Goal: Transaction & Acquisition: Purchase product/service

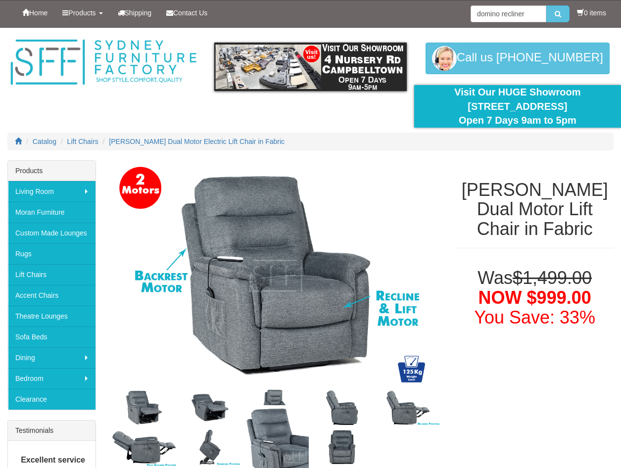
type input "domino recliner"
click at [546, 5] on button "submit" at bounding box center [557, 13] width 23 height 17
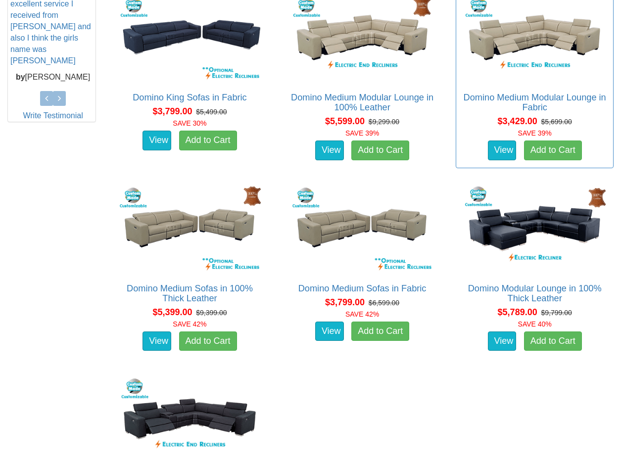
scroll to position [445, 0]
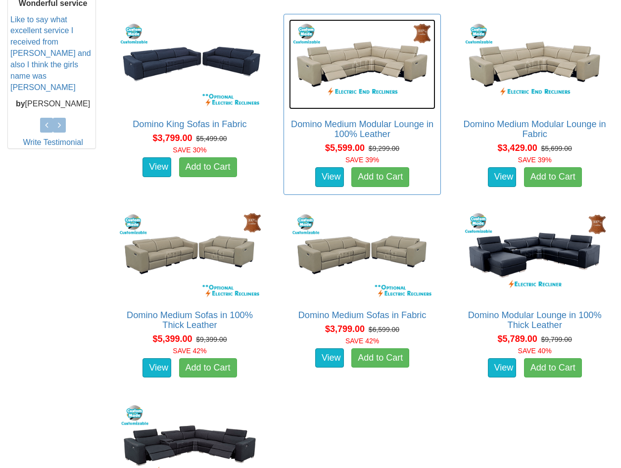
click at [346, 45] on img at bounding box center [362, 64] width 147 height 90
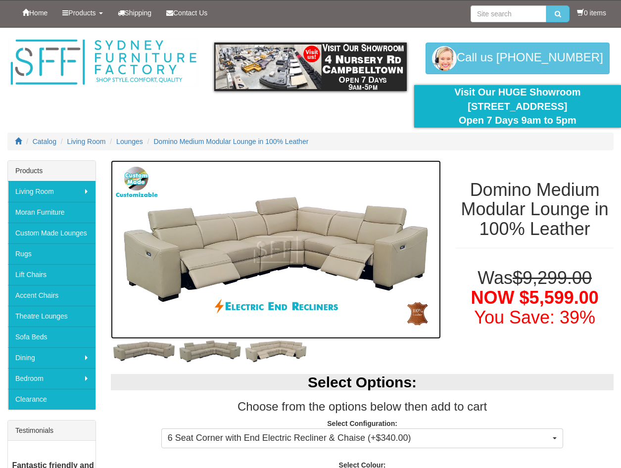
click at [196, 247] on img at bounding box center [276, 249] width 330 height 178
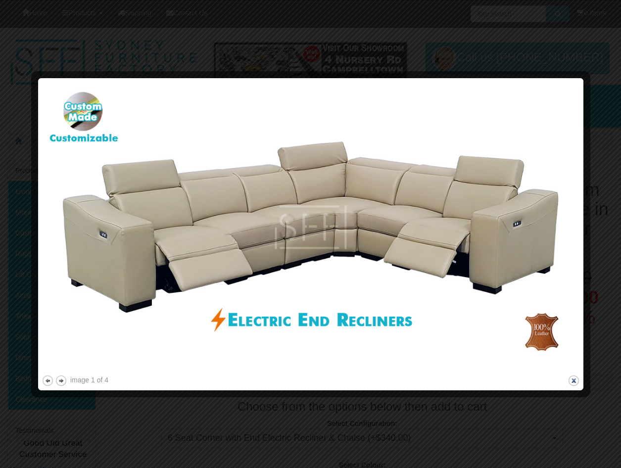
click at [576, 384] on button "close" at bounding box center [573, 380] width 12 height 12
